Goal: Task Accomplishment & Management: Manage account settings

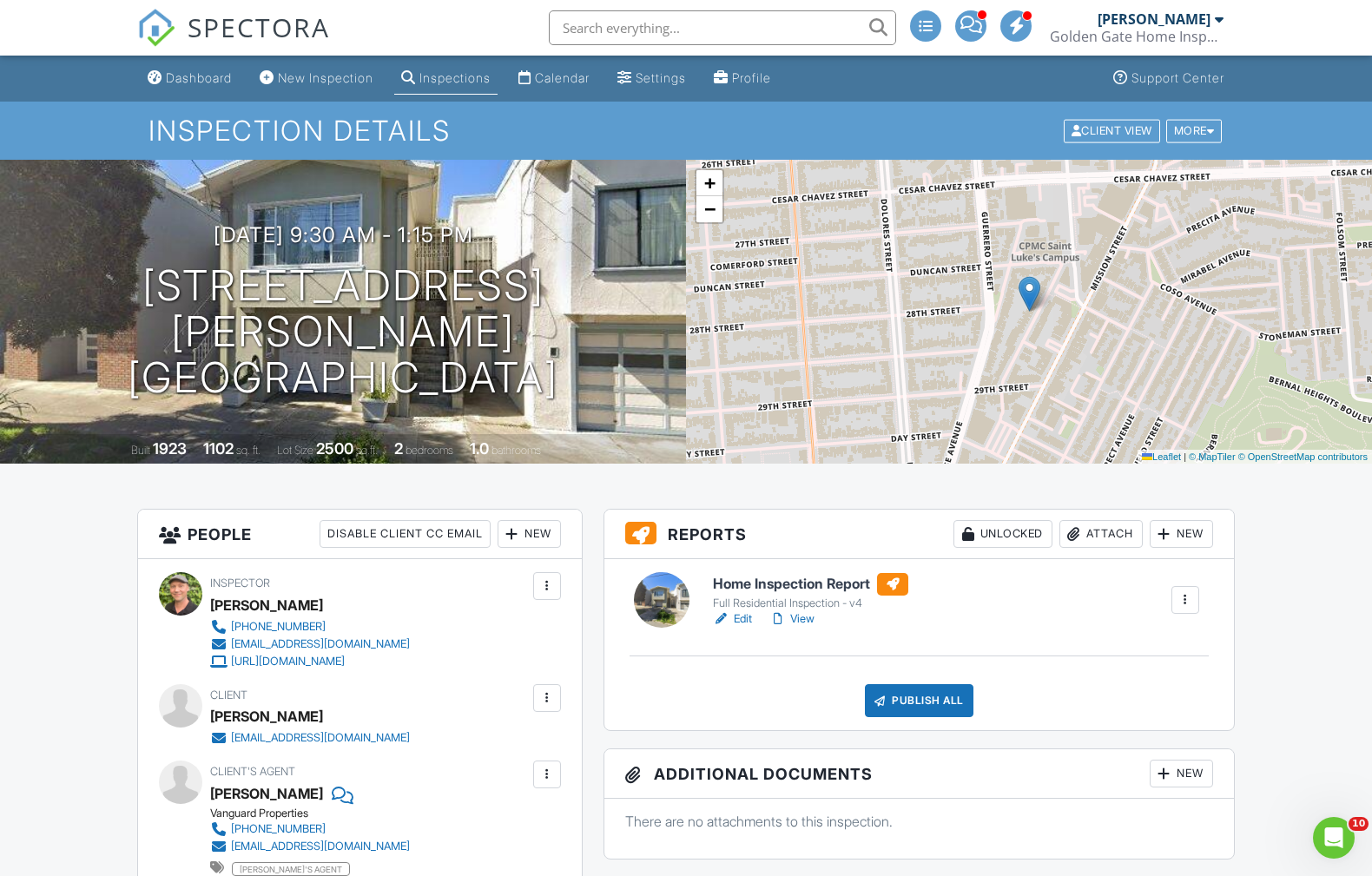
click at [1117, 528] on div "Attach" at bounding box center [1100, 534] width 83 height 28
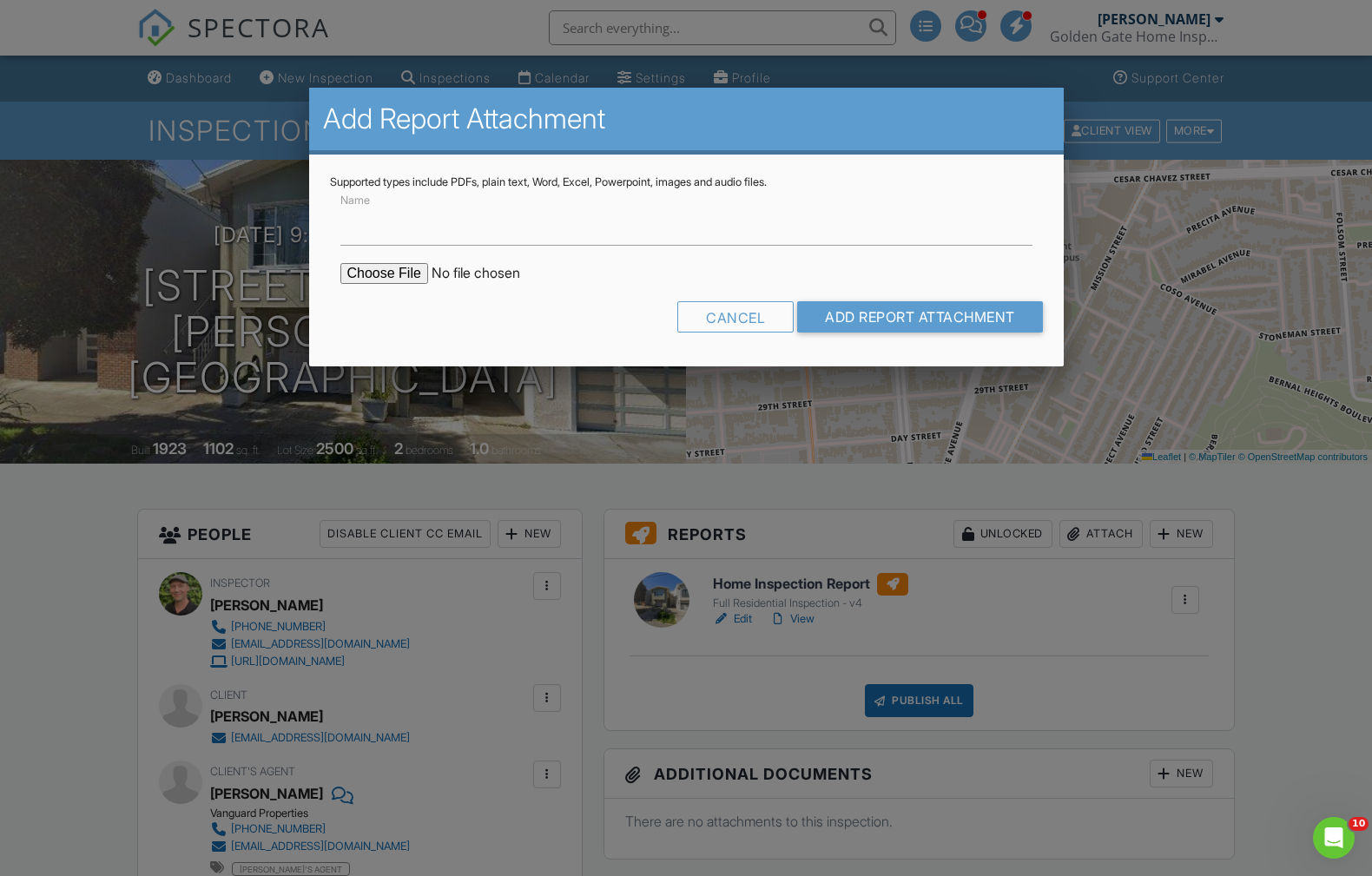
click at [405, 266] on input "file" at bounding box center [488, 273] width 295 height 21
type input "C:\fakepath\76-Tiffany-Ave-WDO-Report-and-Work-Order.pdf"
click at [928, 310] on input "Add Report Attachment" at bounding box center [919, 316] width 245 height 31
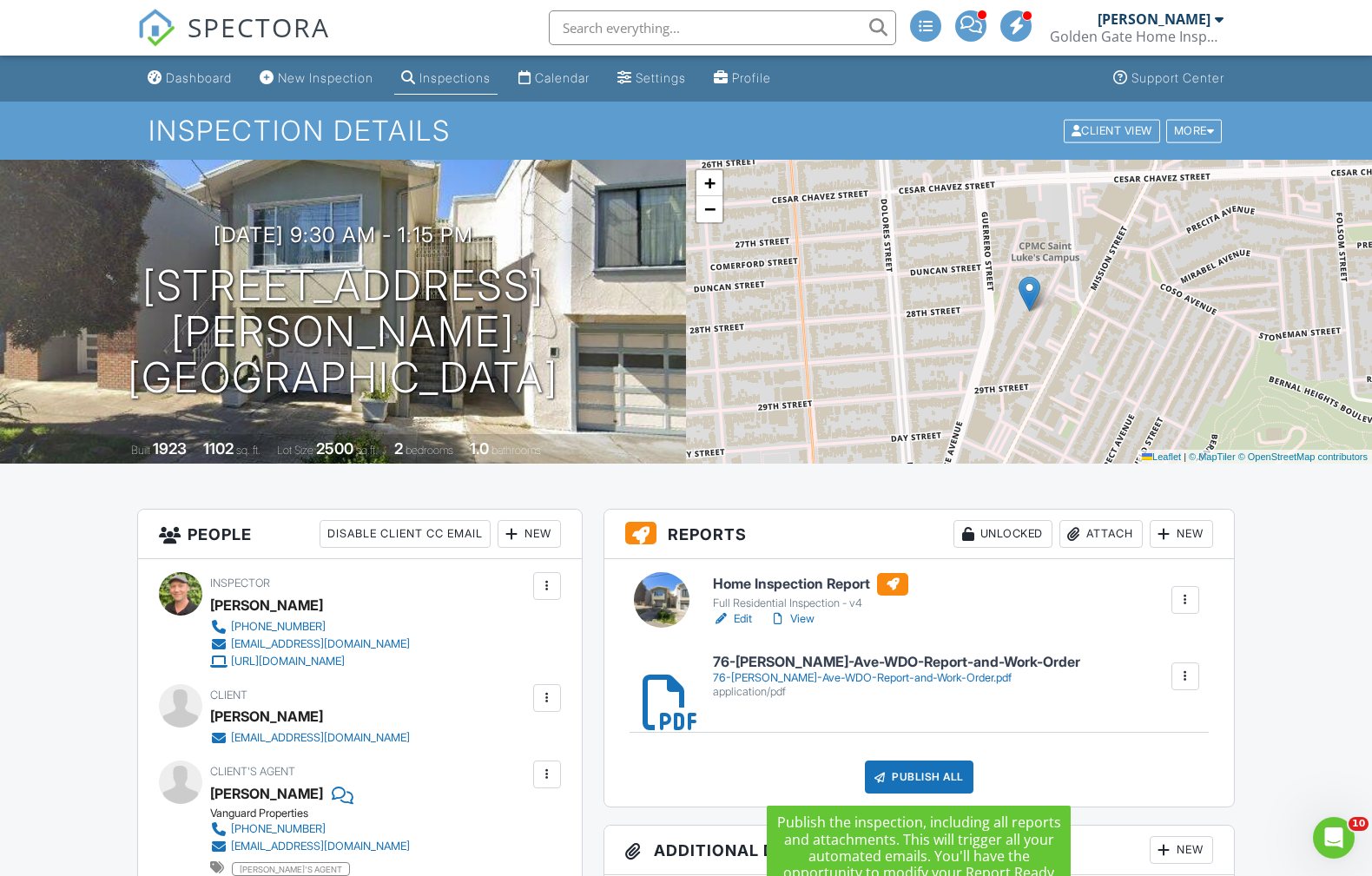
click at [918, 779] on div "Publish All" at bounding box center [919, 776] width 108 height 33
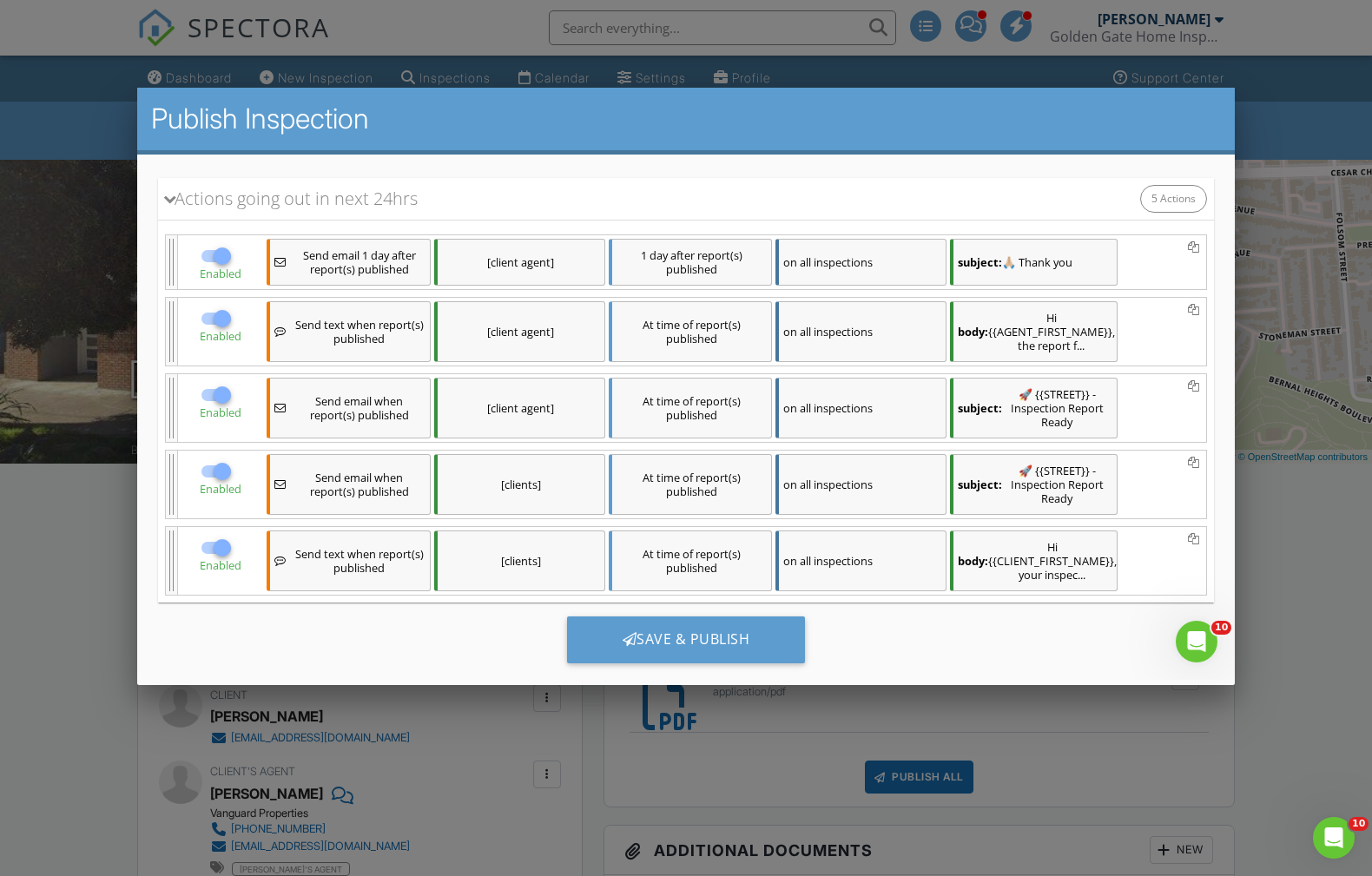
scroll to position [226, 0]
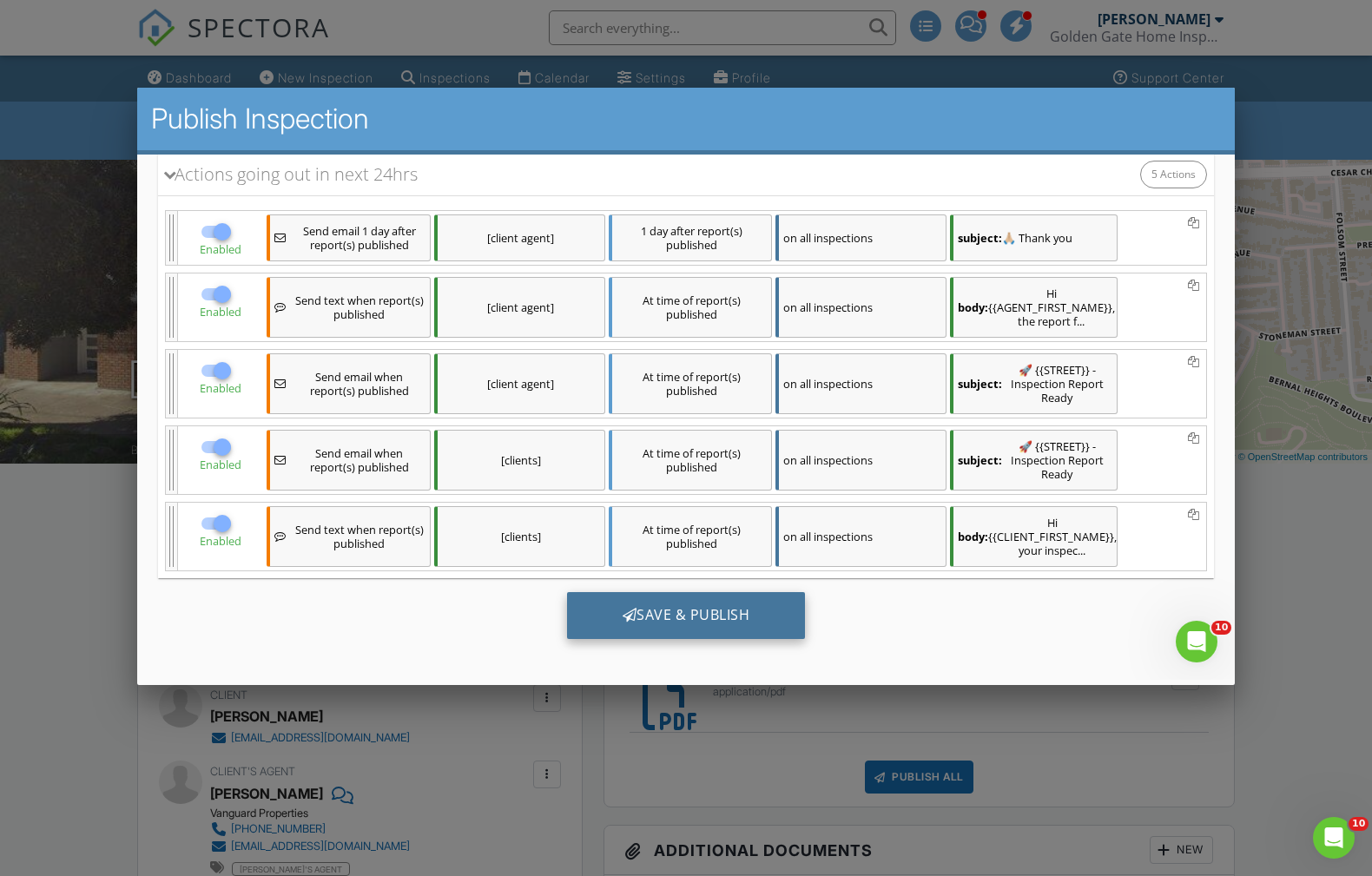
click at [696, 622] on div "Save & Publish" at bounding box center [687, 615] width 239 height 47
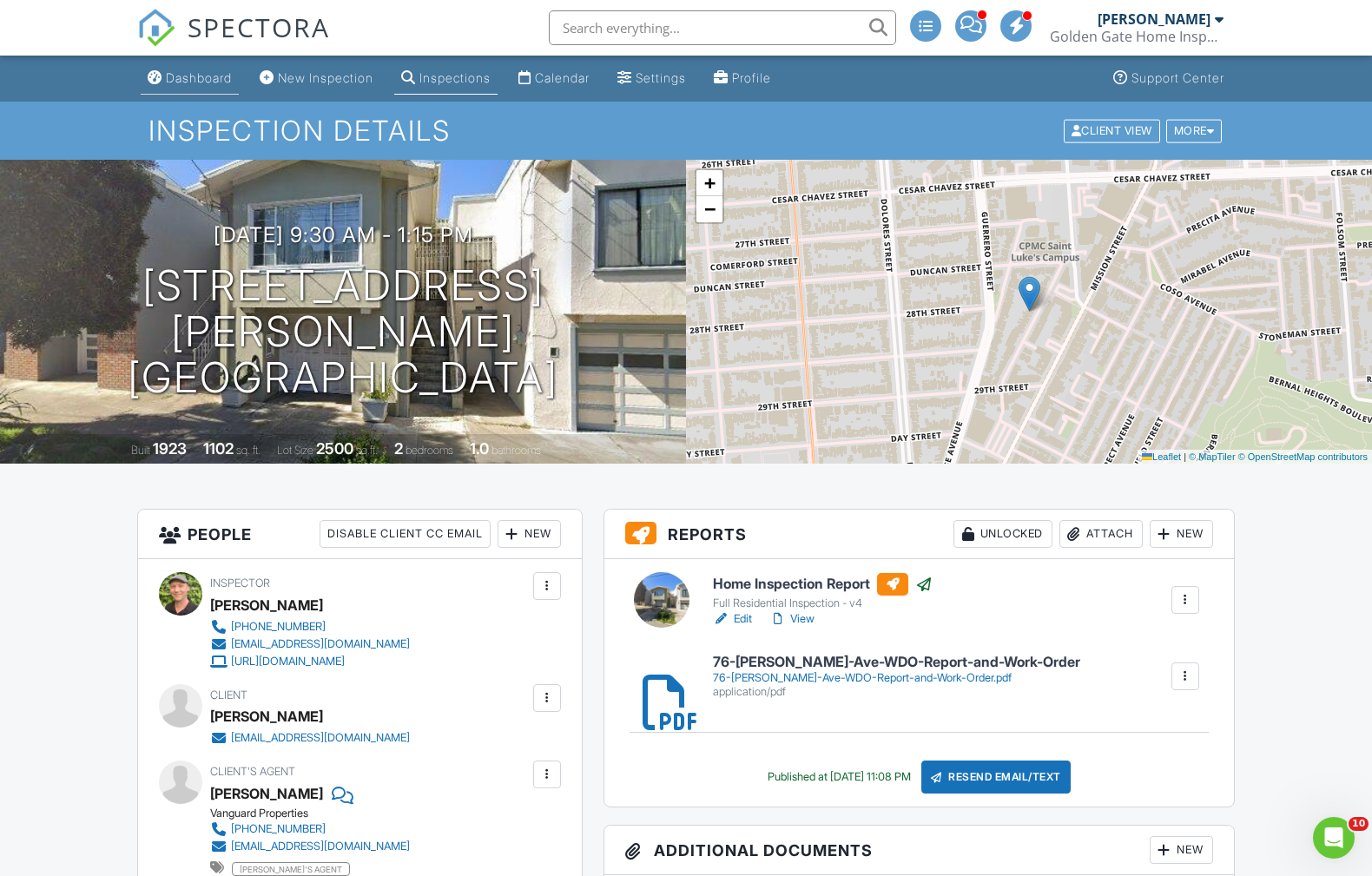
click at [207, 76] on div "Dashboard" at bounding box center [199, 77] width 66 height 15
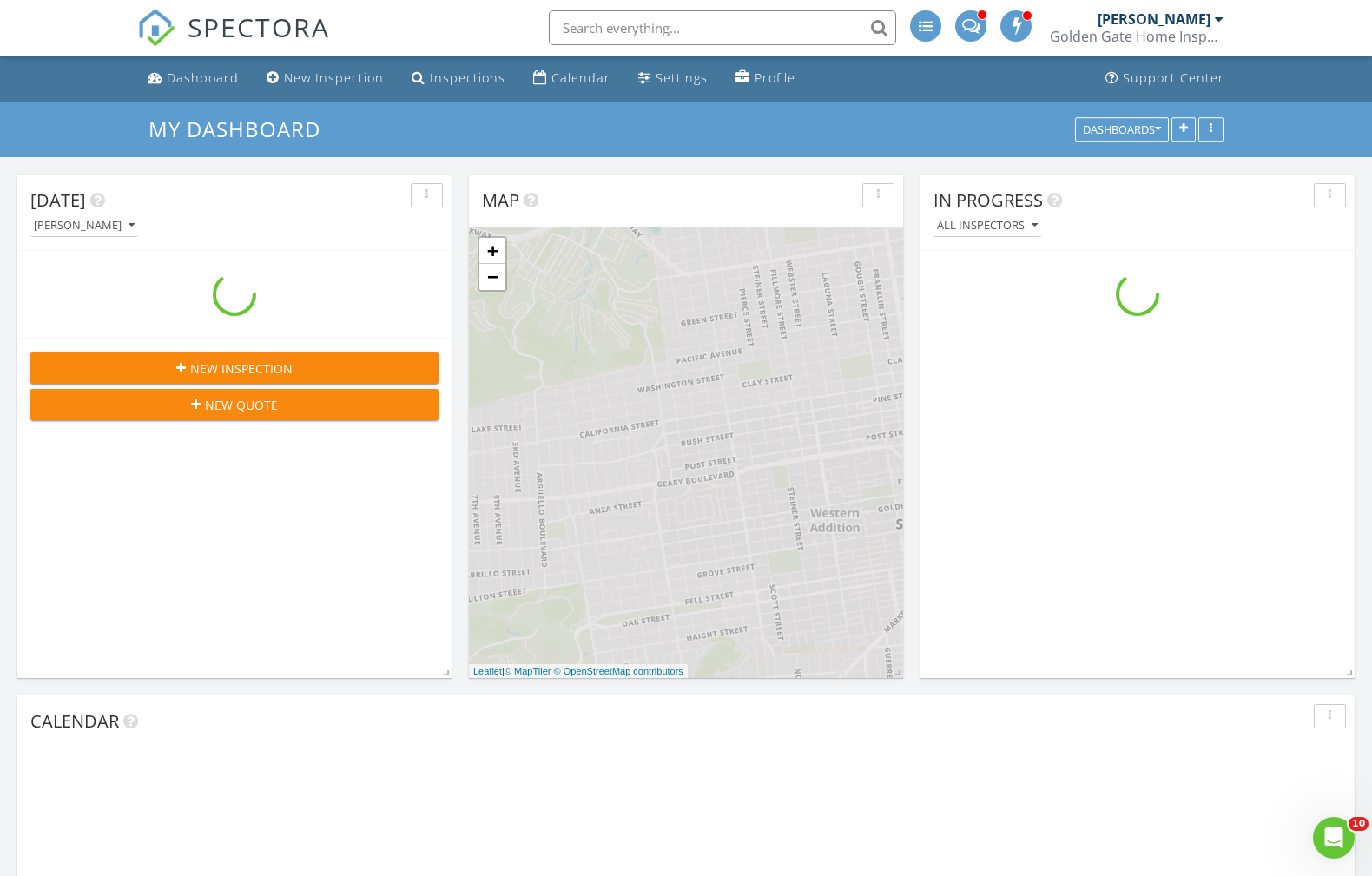
scroll to position [1406, 1372]
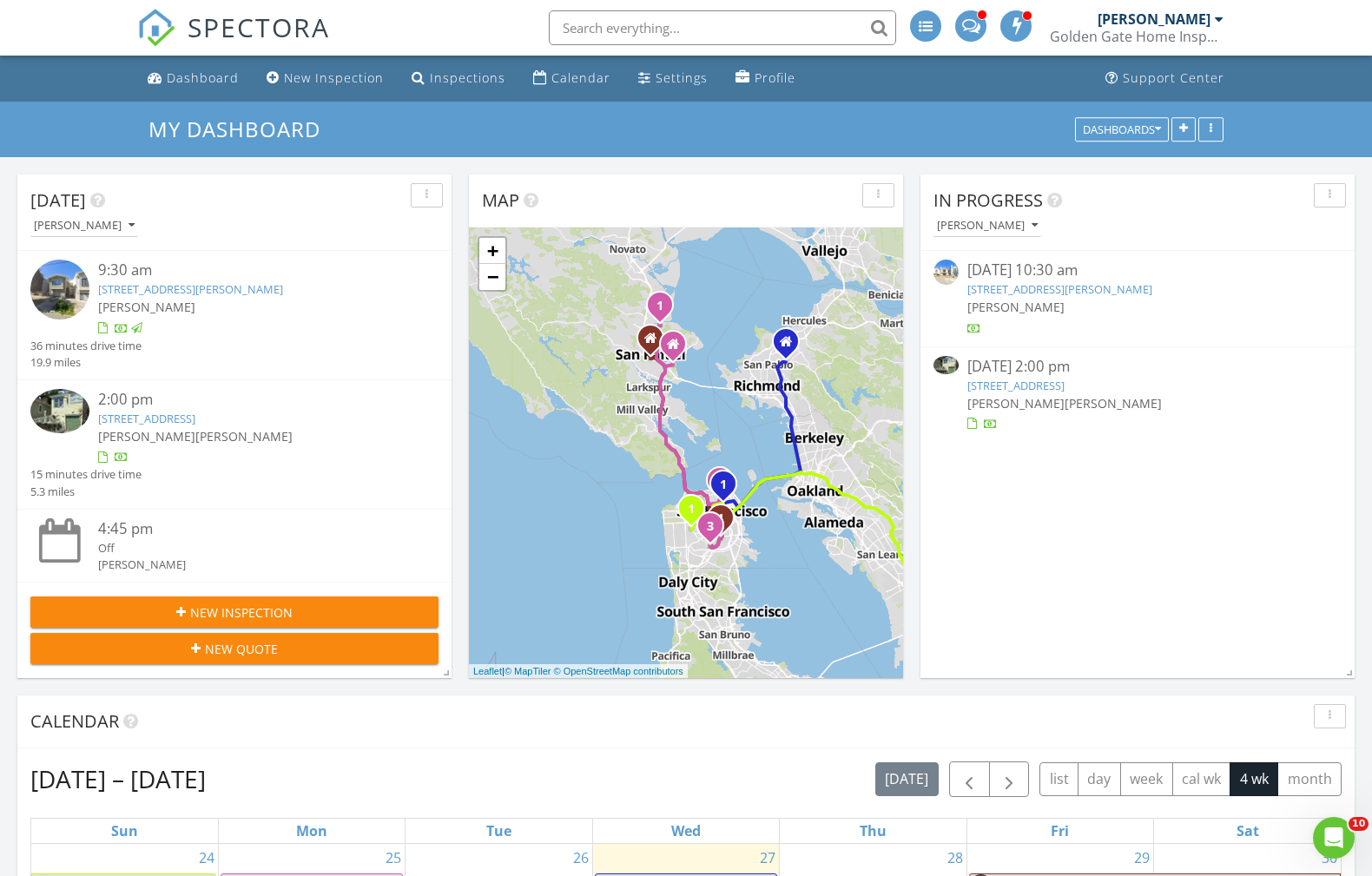
click at [1060, 288] on link "417 Teresita Blvd, San Francisco, CA 94127" at bounding box center [1059, 288] width 185 height 16
